Goal: Information Seeking & Learning: Stay updated

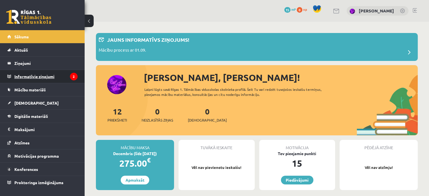
click at [45, 77] on legend "Informatīvie ziņojumi 2" at bounding box center [45, 76] width 63 height 13
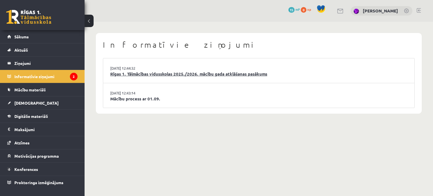
click at [130, 75] on link "Rīgas 1. Tālmācības vidusskolas 2025./2026. mācību gada atklāšanas pasākums" at bounding box center [258, 74] width 297 height 6
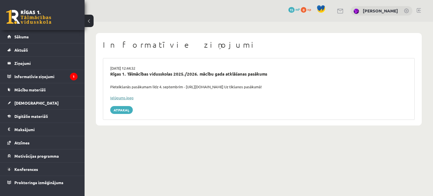
click at [115, 98] on link "Ielūgums.jpeg" at bounding box center [121, 97] width 23 height 5
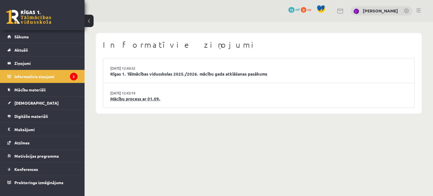
click at [139, 98] on link "Mācību process ar 01.09." at bounding box center [258, 99] width 297 height 6
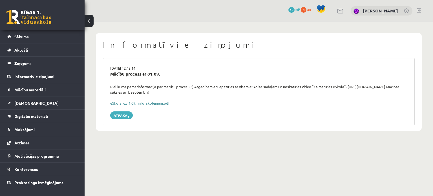
click at [140, 102] on link "eSkola_uz_1.09._info_skolēniem.pdf" at bounding box center [139, 103] width 59 height 5
click at [31, 115] on span "Digitālie materiāli" at bounding box center [31, 116] width 34 height 5
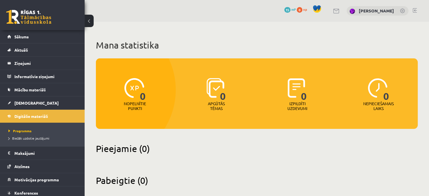
scroll to position [8, 0]
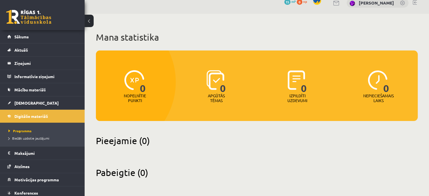
click at [144, 131] on div "Mana statistika 0 Nopelnītie punkti 0 Apgūtās tēmas 0 Izpildīti uzdevumi 0 Nepi…" at bounding box center [257, 105] width 344 height 182
click at [143, 152] on div "Pieejamie (0)" at bounding box center [257, 144] width 322 height 18
click at [41, 89] on span "Mācību materiāli" at bounding box center [29, 89] width 31 height 5
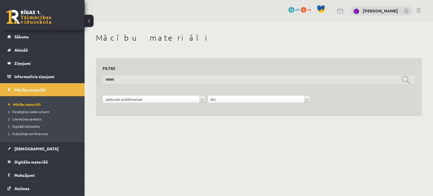
click at [174, 81] on input "text" at bounding box center [259, 79] width 312 height 9
type input "********"
click at [402, 81] on input "********" at bounding box center [259, 79] width 312 height 9
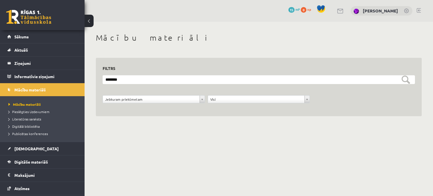
click at [27, 115] on li "Literatūras saraksts" at bounding box center [43, 118] width 70 height 7
click at [28, 118] on span "Literatūras saraksts" at bounding box center [27, 119] width 38 height 5
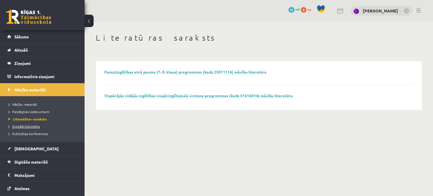
click at [25, 124] on span "Digitālā bibliotēka" at bounding box center [23, 126] width 31 height 5
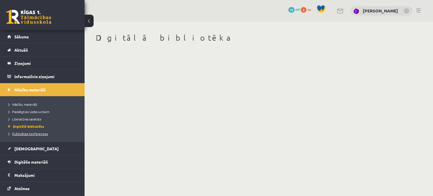
click at [27, 133] on span "Publicētas konferences" at bounding box center [27, 133] width 39 height 5
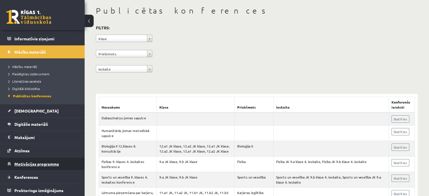
scroll to position [56, 0]
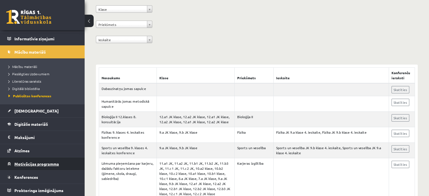
click at [23, 162] on span "Motivācijas programma" at bounding box center [36, 163] width 45 height 5
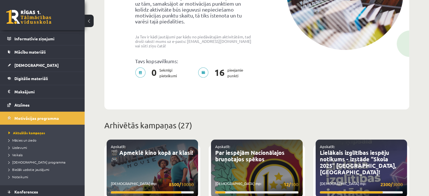
scroll to position [56, 0]
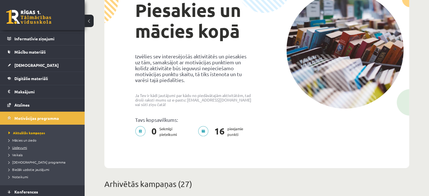
click at [17, 147] on span "Uzdevumi" at bounding box center [17, 147] width 19 height 5
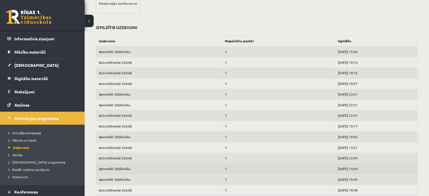
scroll to position [298, 0]
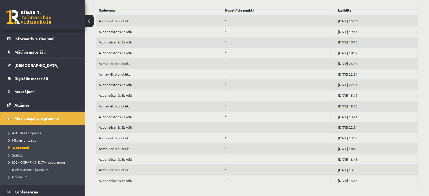
click at [18, 153] on span "Veikals" at bounding box center [15, 155] width 14 height 5
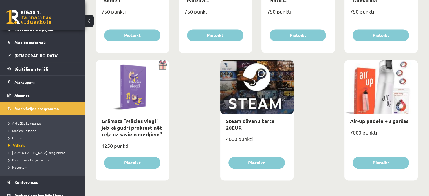
scroll to position [52, 0]
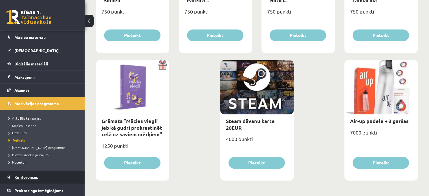
click at [30, 175] on span "Konferences" at bounding box center [26, 177] width 24 height 5
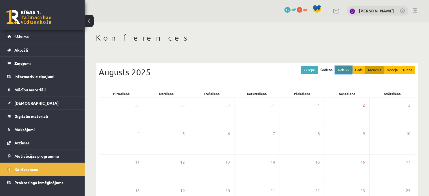
click at [347, 70] on button "Nāk. >>" at bounding box center [343, 70] width 17 height 8
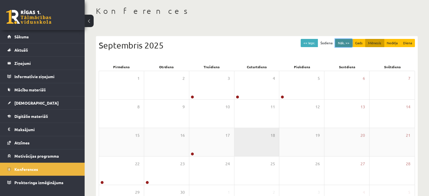
scroll to position [73, 0]
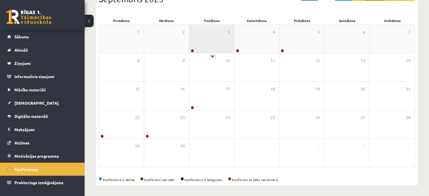
click at [215, 49] on div "3" at bounding box center [211, 39] width 45 height 28
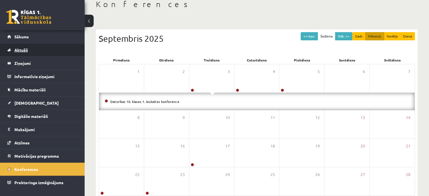
scroll to position [0, 0]
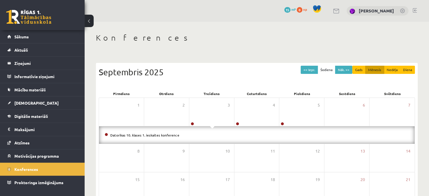
click at [23, 18] on link at bounding box center [28, 17] width 45 height 14
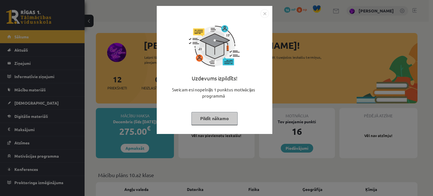
click at [224, 119] on button "Pildīt nākamo" at bounding box center [214, 118] width 46 height 13
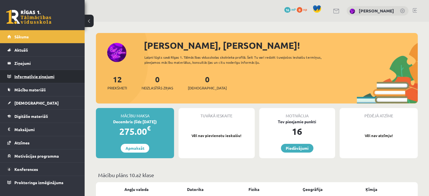
click at [50, 75] on legend "Informatīvie ziņojumi 0" at bounding box center [45, 76] width 63 height 13
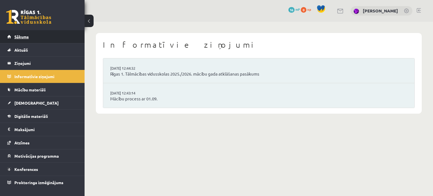
click at [14, 35] on link "Sākums" at bounding box center [42, 36] width 70 height 13
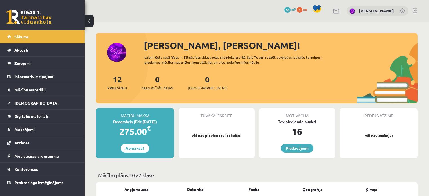
click at [414, 13] on div at bounding box center [415, 11] width 4 height 6
click at [414, 11] on link at bounding box center [415, 10] width 4 height 5
